Goal: Information Seeking & Learning: Learn about a topic

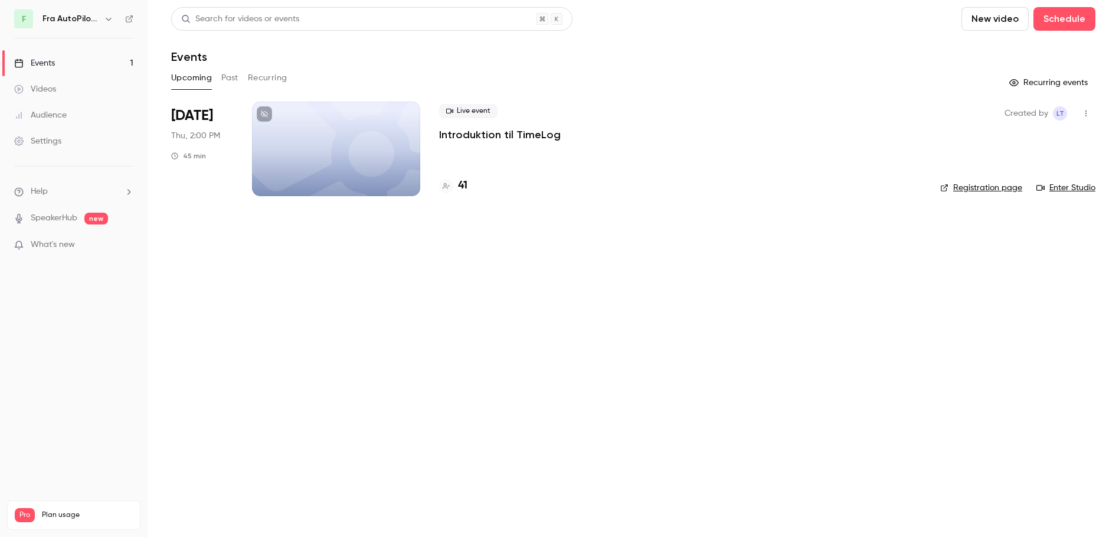
click at [298, 142] on div at bounding box center [336, 149] width 168 height 94
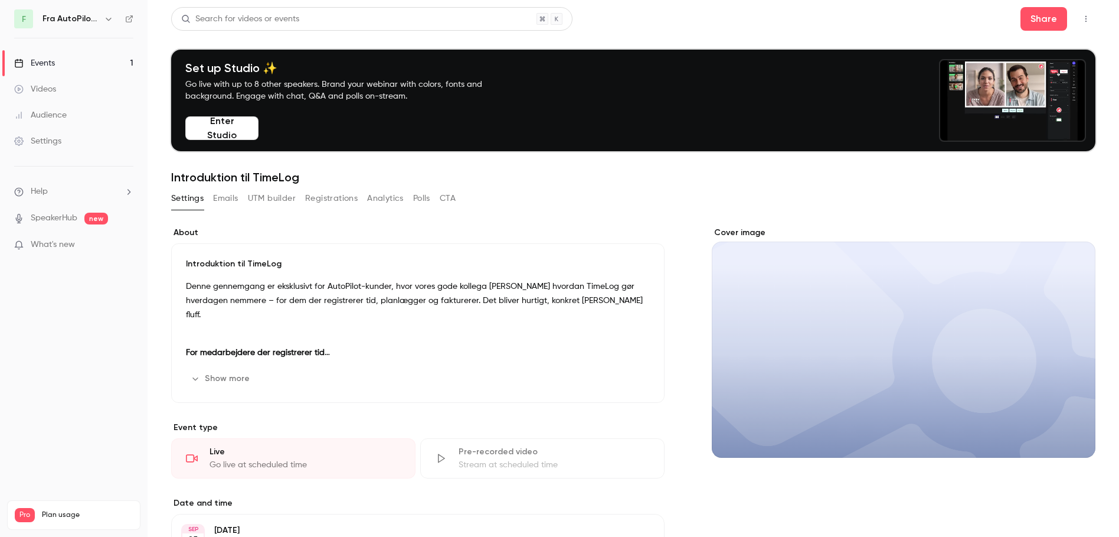
click at [122, 60] on link "Events 1" at bounding box center [74, 63] width 148 height 26
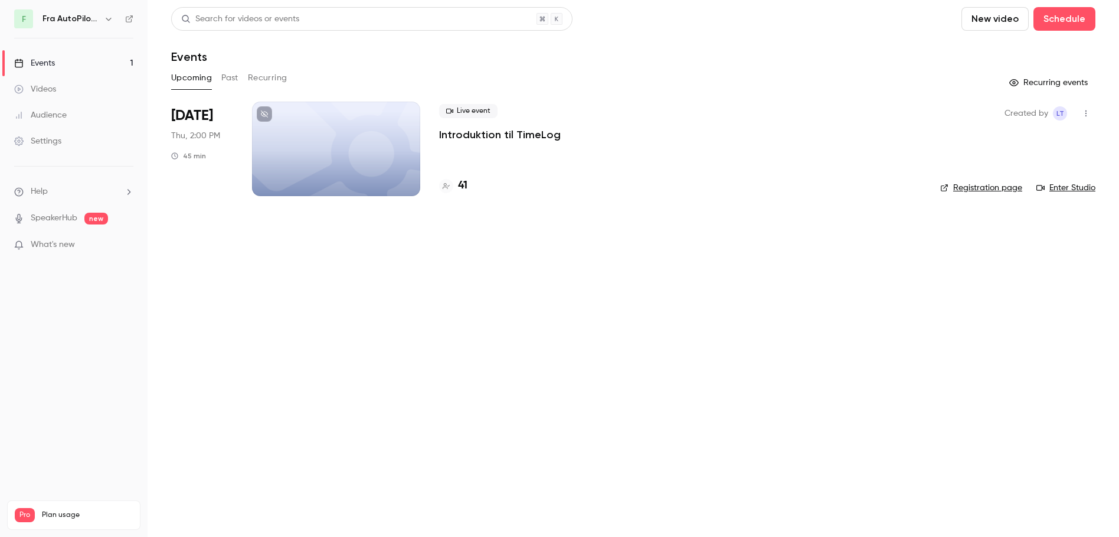
click at [485, 139] on p "Introduktion til TimeLog" at bounding box center [500, 135] width 122 height 14
click at [348, 135] on div at bounding box center [336, 149] width 168 height 94
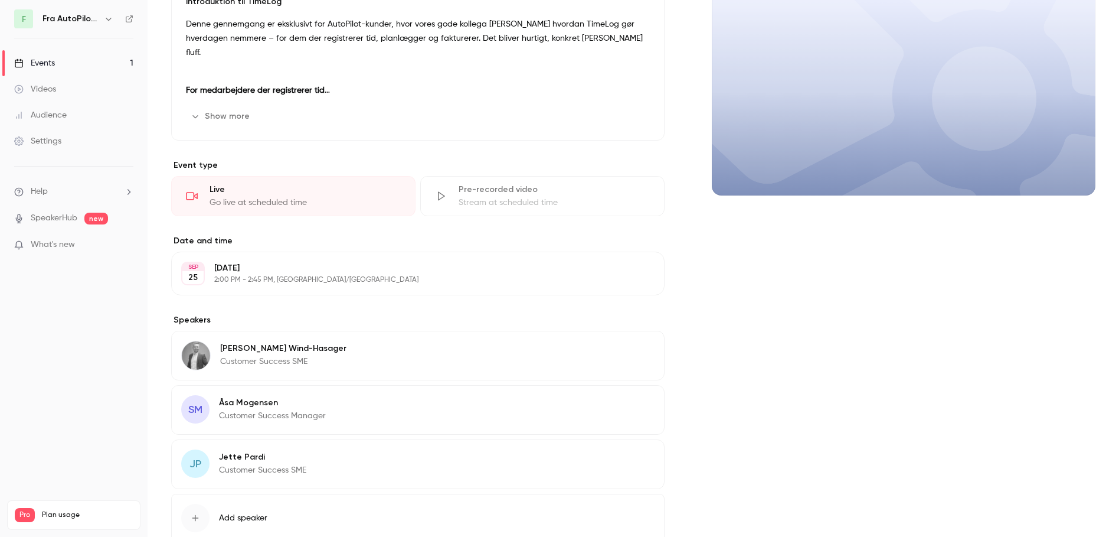
scroll to position [344, 0]
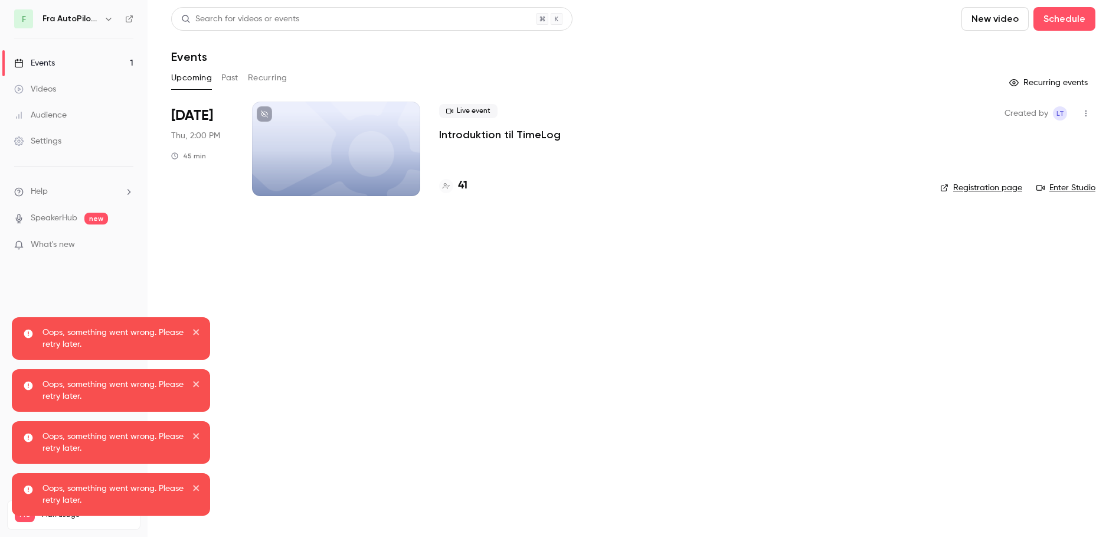
click at [197, 325] on div "Oops, something went wrong. Please retry later." at bounding box center [111, 338] width 198 height 43
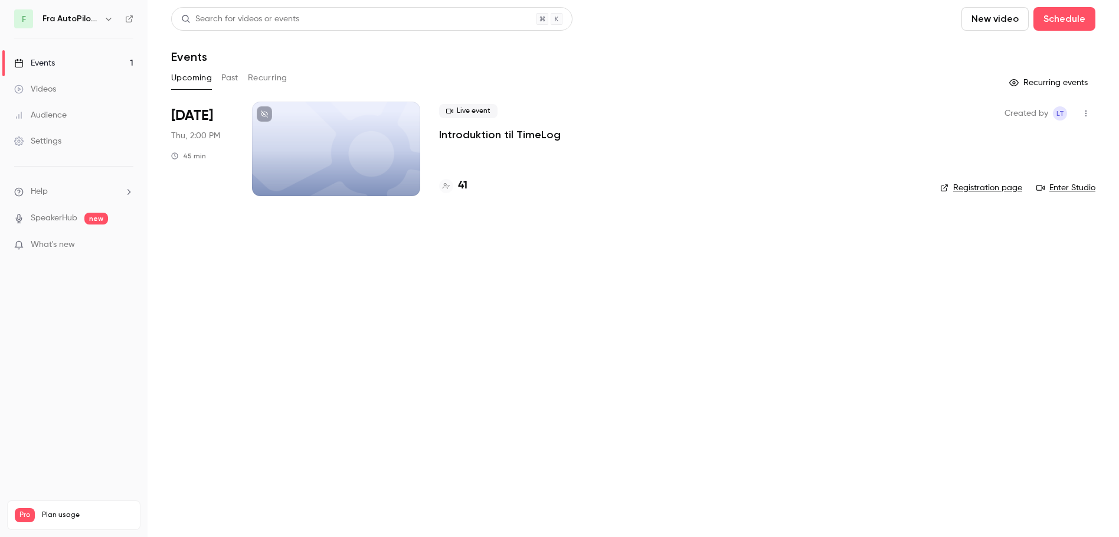
click at [57, 243] on span "What's new" at bounding box center [53, 245] width 44 height 12
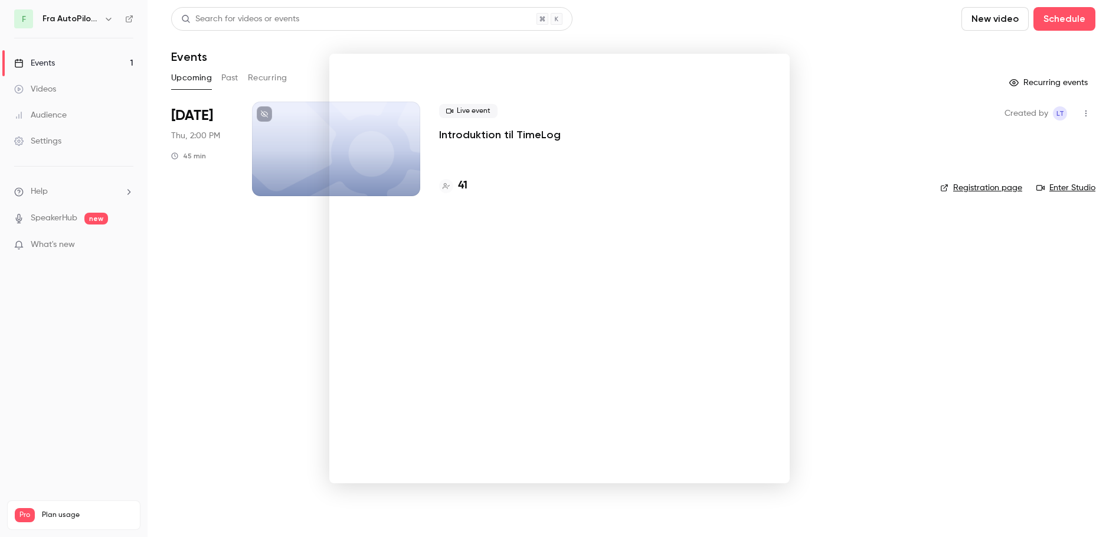
click at [238, 380] on div at bounding box center [559, 268] width 1119 height 537
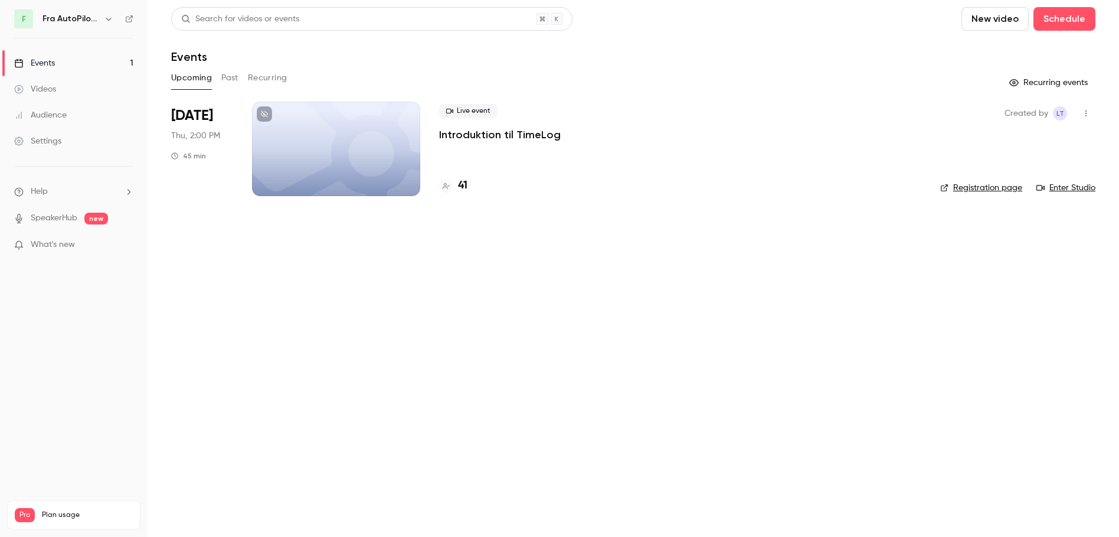
click at [986, 188] on link "Registration page" at bounding box center [982, 188] width 82 height 12
